Goal: Information Seeking & Learning: Learn about a topic

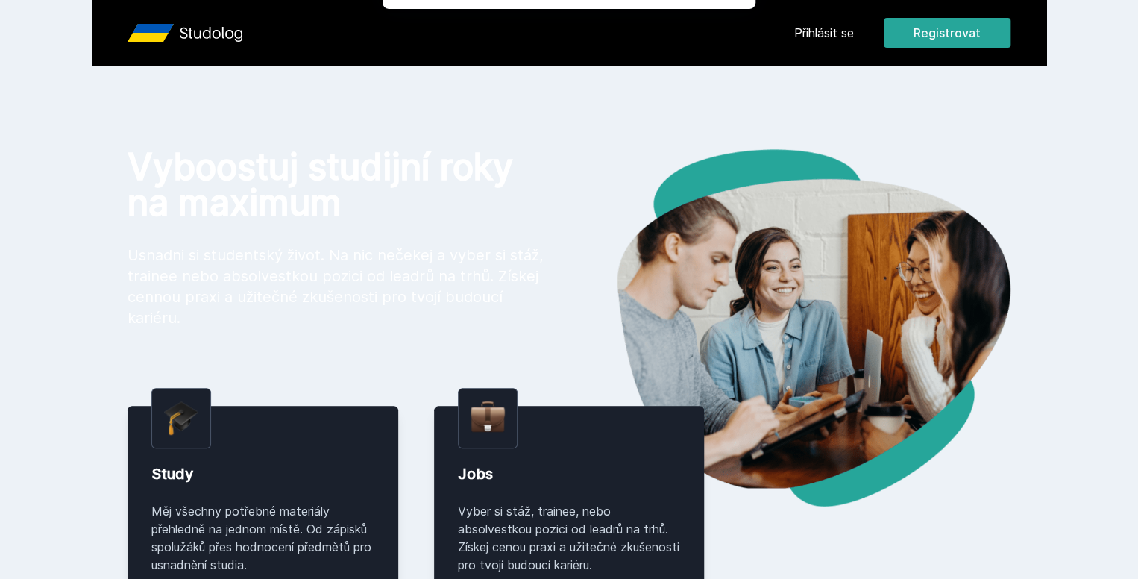
click at [916, 39] on div "[PERSON_NAME] dostávat tipy ohledně studia, nových testů, hodnocení učitelů a p…" at bounding box center [569, 66] width 1138 height 133
click at [904, 29] on div "[PERSON_NAME] dostávat tipy ohledně studia, nových testů, hodnocení učitelů a p…" at bounding box center [569, 66] width 1138 height 133
click at [574, 104] on button "Ne" at bounding box center [572, 96] width 54 height 37
click at [854, 34] on link "Přihlásit se" at bounding box center [824, 33] width 60 height 18
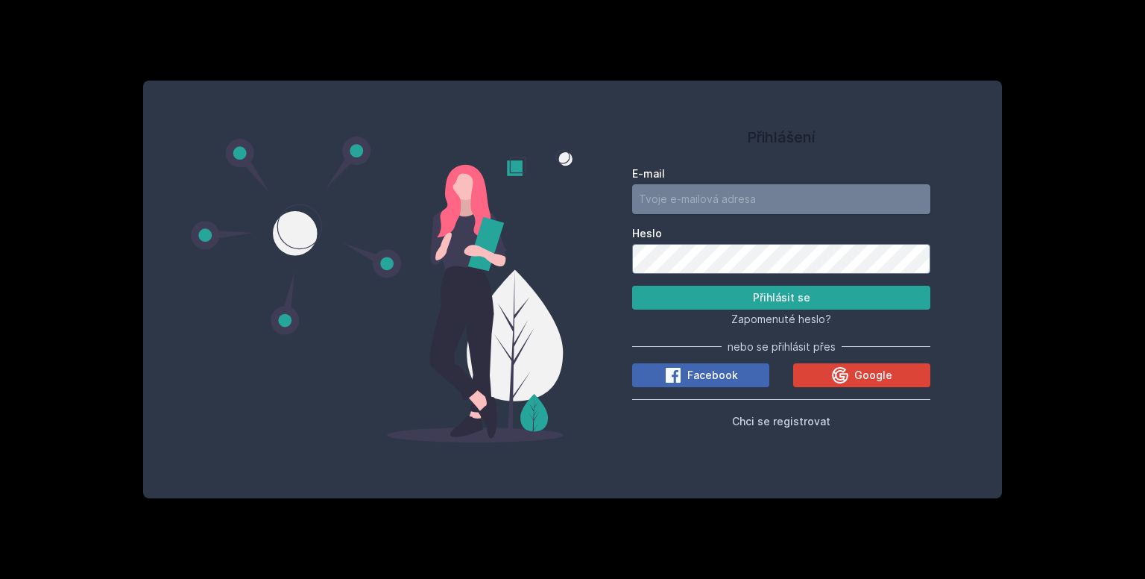
type input "[EMAIL_ADDRESS][DOMAIN_NAME]"
click at [746, 198] on input "[EMAIL_ADDRESS][DOMAIN_NAME]" at bounding box center [781, 199] width 298 height 30
click at [680, 286] on form "E-mail [EMAIL_ADDRESS][DOMAIN_NAME] [PERSON_NAME] se" at bounding box center [781, 237] width 298 height 143
click at [680, 302] on button "Přihlásit se" at bounding box center [781, 298] width 298 height 24
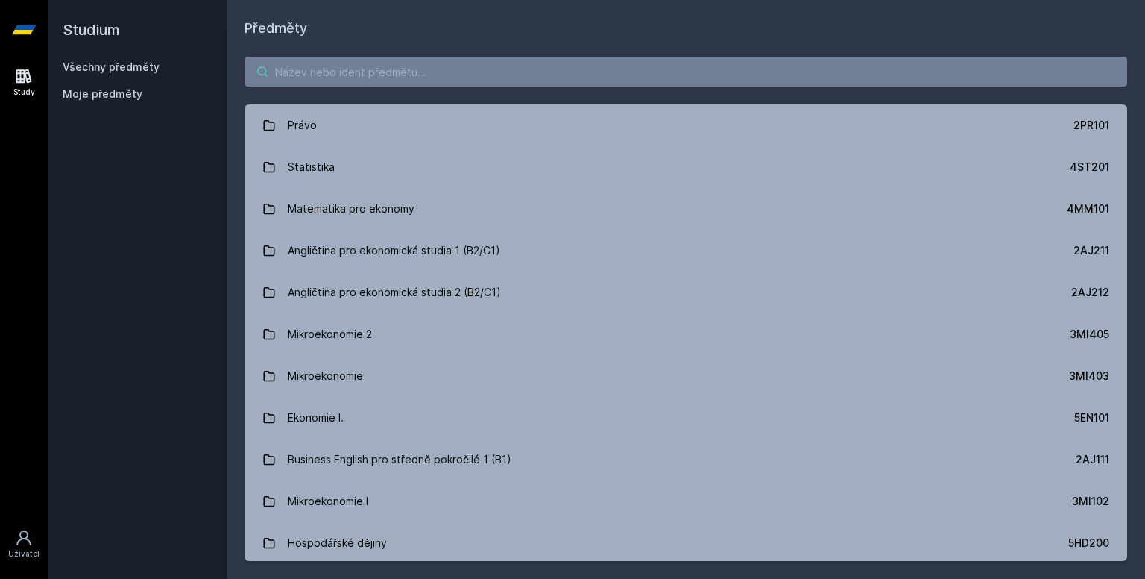
click at [728, 71] on input "search" at bounding box center [686, 72] width 883 height 30
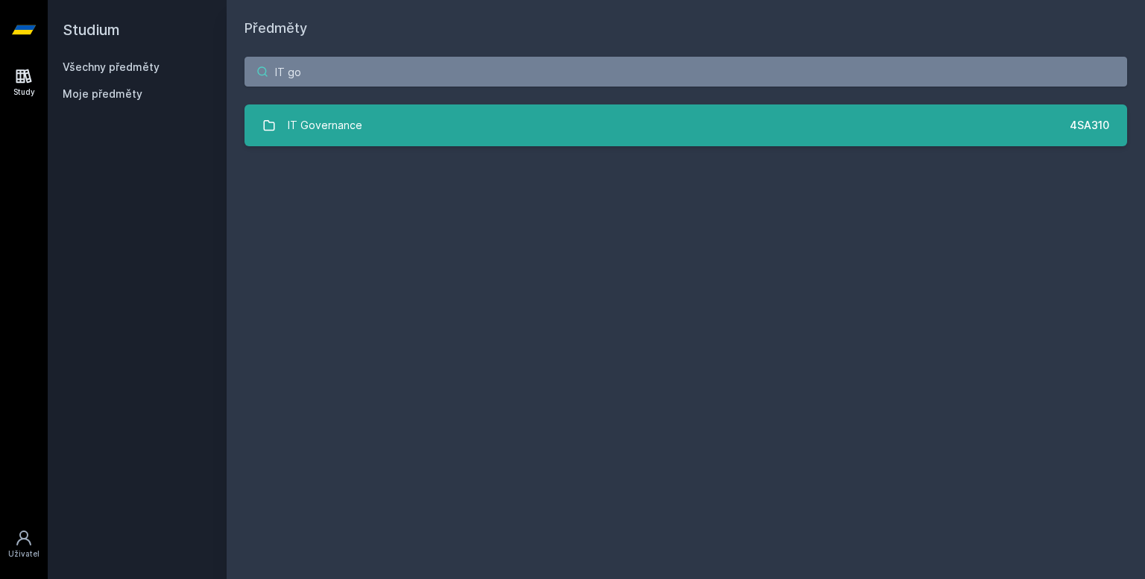
type input "IT go"
click at [667, 122] on link "IT Governance 4SA310" at bounding box center [686, 125] width 883 height 42
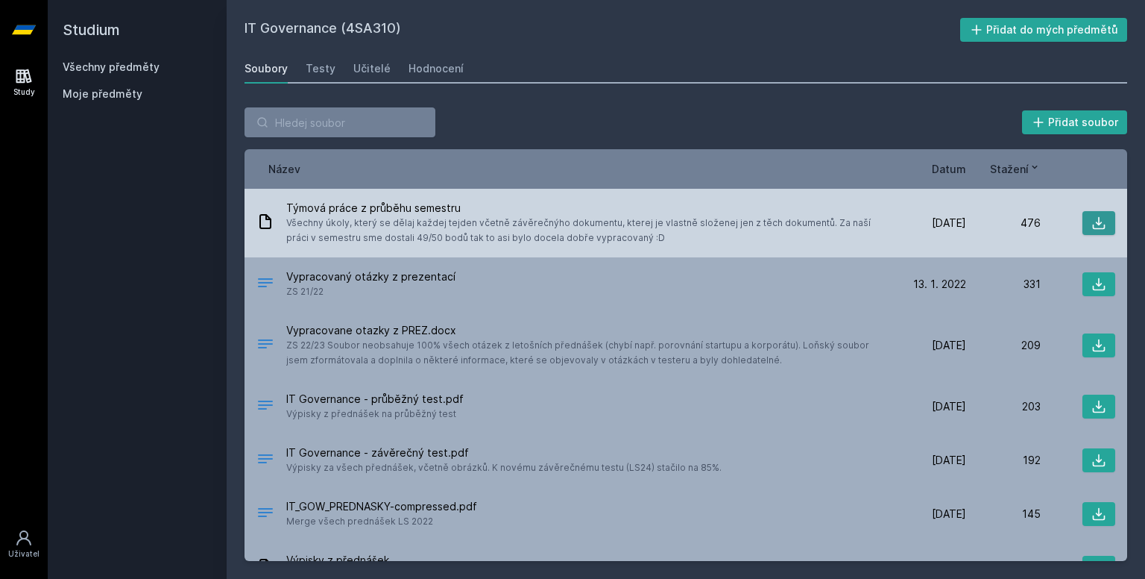
click at [1094, 217] on icon at bounding box center [1098, 222] width 15 height 15
